Goal: Information Seeking & Learning: Learn about a topic

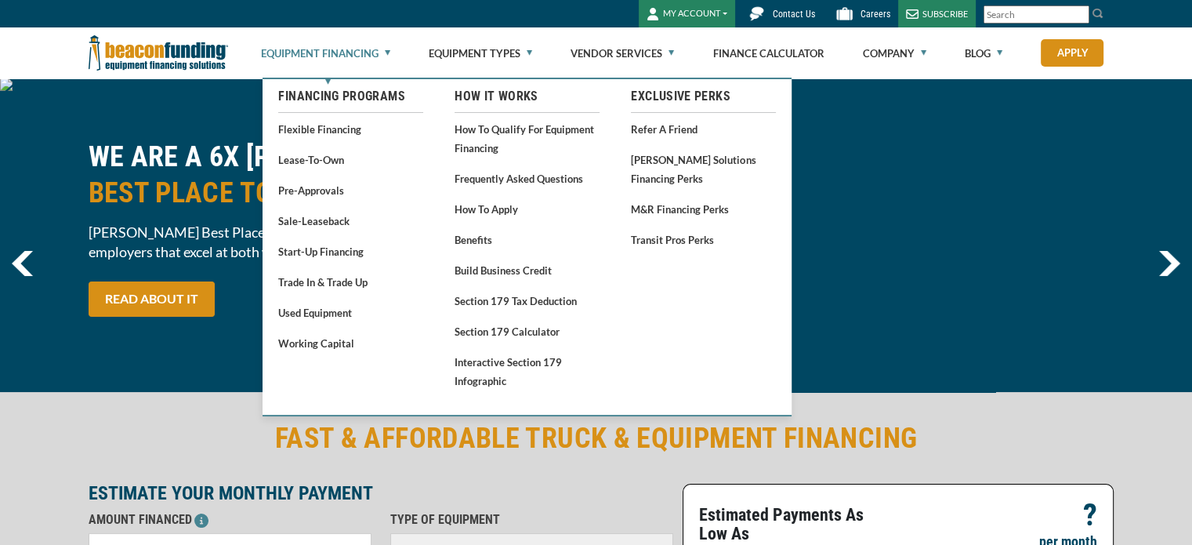
click at [364, 52] on link "Equipment Financing" at bounding box center [325, 53] width 129 height 50
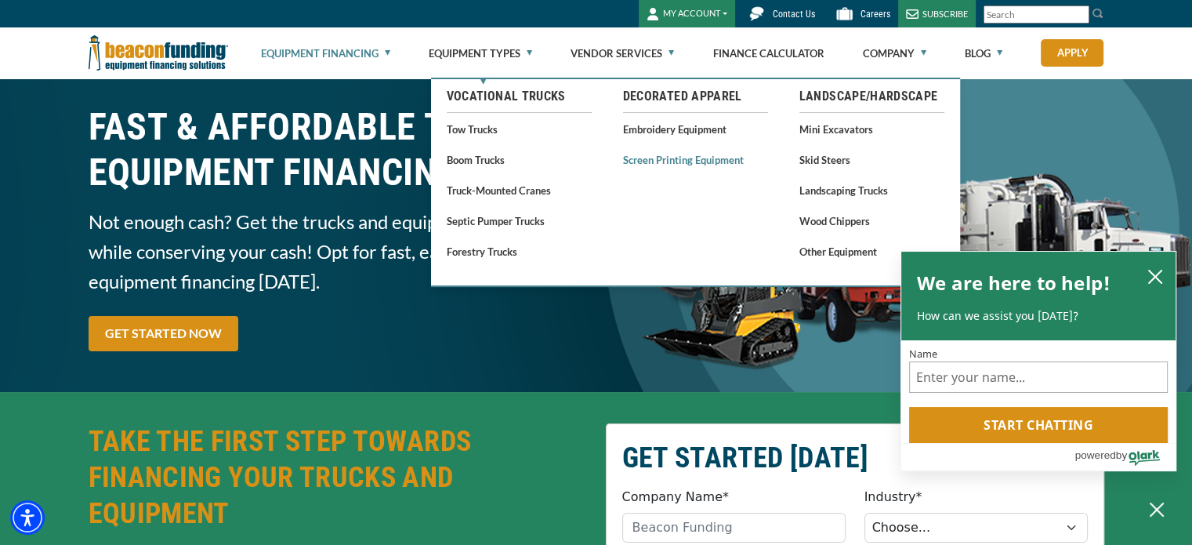
click at [677, 157] on link "Screen Printing Equipment" at bounding box center [695, 160] width 145 height 20
